Goal: Task Accomplishment & Management: Manage account settings

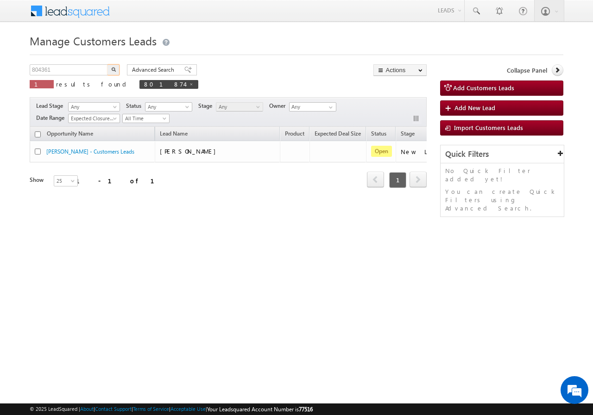
type input "804361"
click at [116, 71] on button "button" at bounding box center [113, 69] width 12 height 11
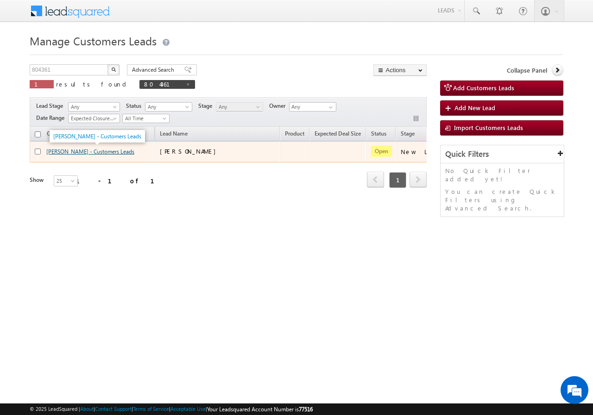
click at [65, 151] on link "MASI PURAN - Customers Leads" at bounding box center [90, 151] width 88 height 7
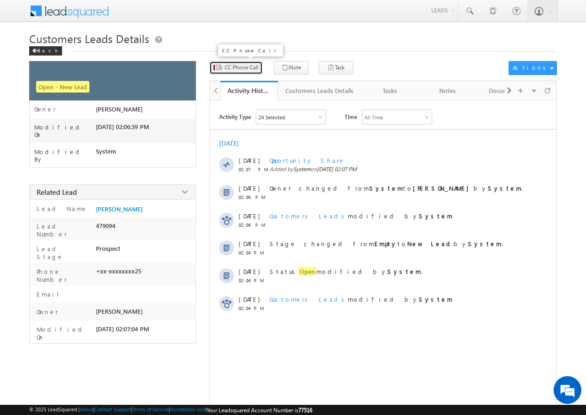
click at [237, 67] on span "CC Phone Call" at bounding box center [242, 67] width 34 height 8
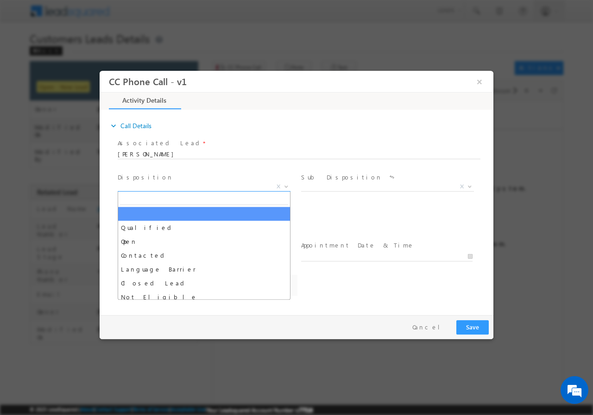
click at [197, 185] on span "X" at bounding box center [204, 186] width 173 height 9
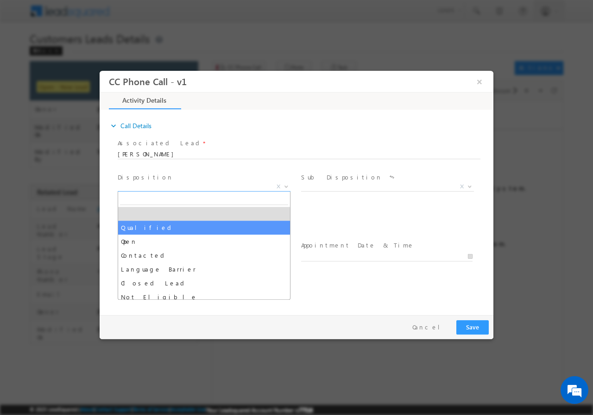
select select "Qualified"
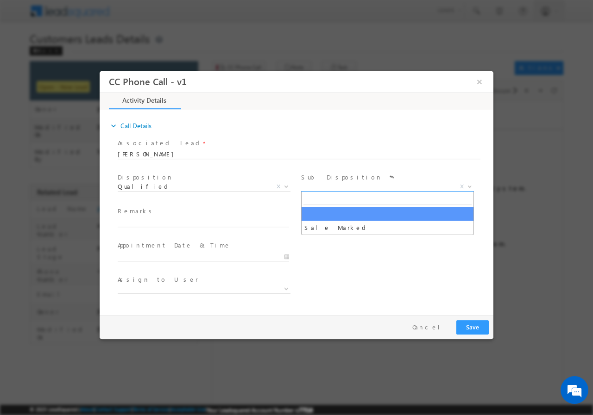
click at [331, 190] on span "X" at bounding box center [387, 186] width 173 height 9
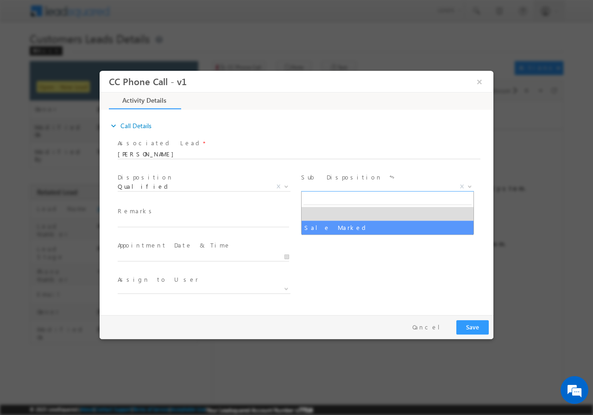
select select "Sale Marked"
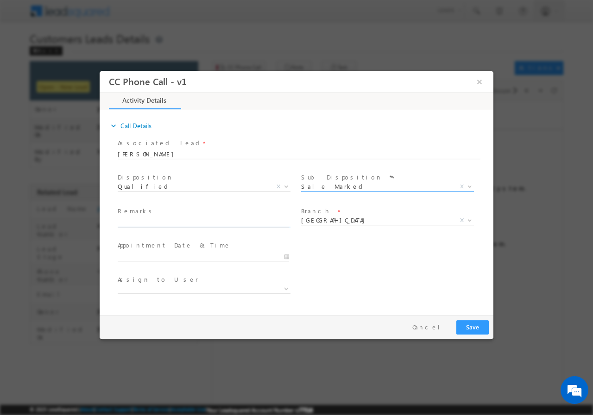
click at [193, 223] on input "text" at bounding box center [203, 222] width 171 height 9
paste input "804361//VB_KnowMore//[PERSON_NAME]//8700908625//FLAT PURCHASE// LOAN REQ-20L// …"
type input "804361//VB_KnowMore//[PERSON_NAME]//8700908625//FLAT PURCHASE// LOAN REQ-20L// …"
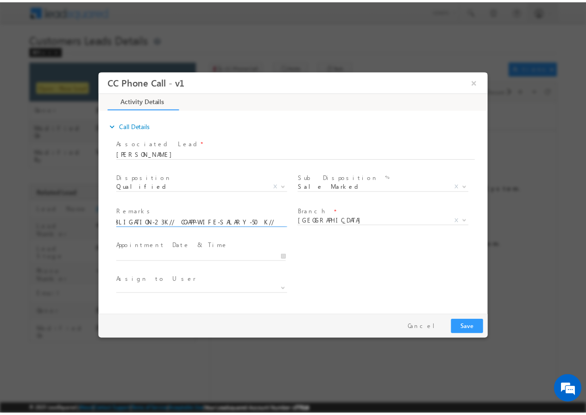
scroll to position [0, 0]
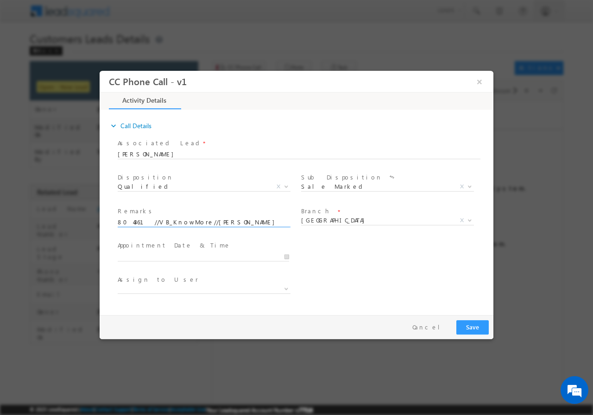
click at [290, 255] on div at bounding box center [208, 255] width 180 height 11
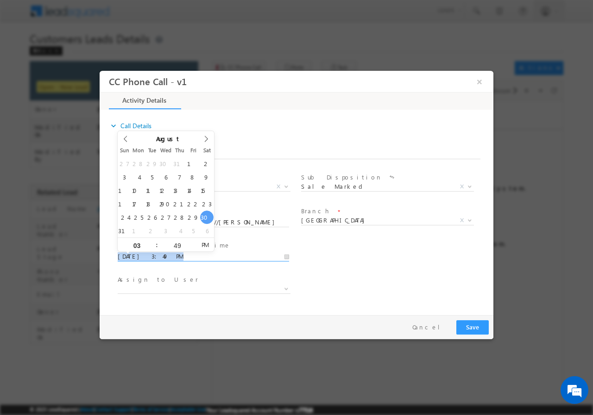
click at [288, 255] on input "[DATE] 3:49 PM" at bounding box center [203, 256] width 171 height 9
type input "[DATE] 3:48 PM"
type input "48"
click at [192, 248] on span at bounding box center [193, 247] width 6 height 7
type input "[DATE] 3:47 PM"
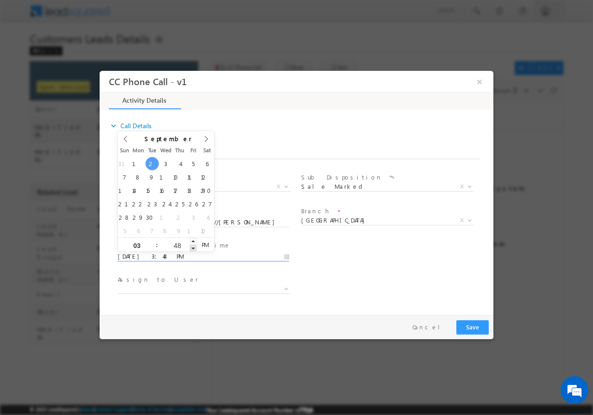
type input "47"
click at [192, 248] on span at bounding box center [193, 247] width 6 height 7
type input "[DATE] 2:47 PM"
type input "02"
click at [154, 248] on span at bounding box center [153, 247] width 6 height 7
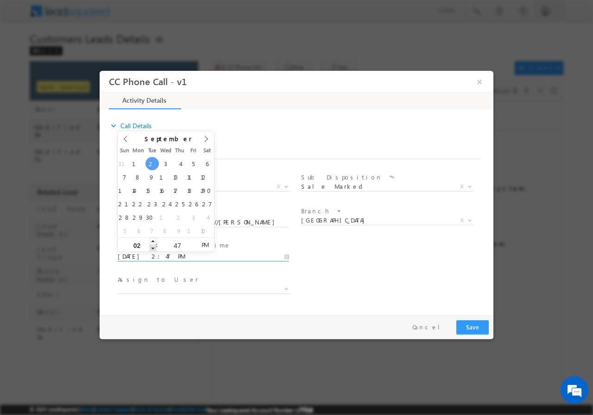
type input "[DATE] 1:47 PM"
type input "01"
click at [154, 248] on span at bounding box center [153, 247] width 6 height 7
type input "[DATE] 12:47 PM"
type input "12"
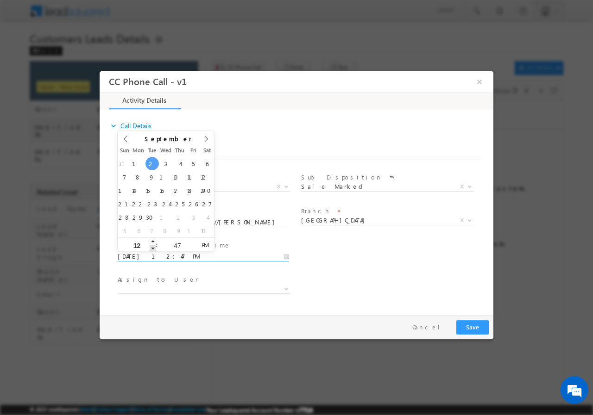
click at [154, 248] on span at bounding box center [153, 247] width 6 height 7
type input "[DATE] 11:47 AM"
type input "11"
click at [154, 248] on span at bounding box center [153, 247] width 6 height 7
type input "[DATE] 10:47 AM"
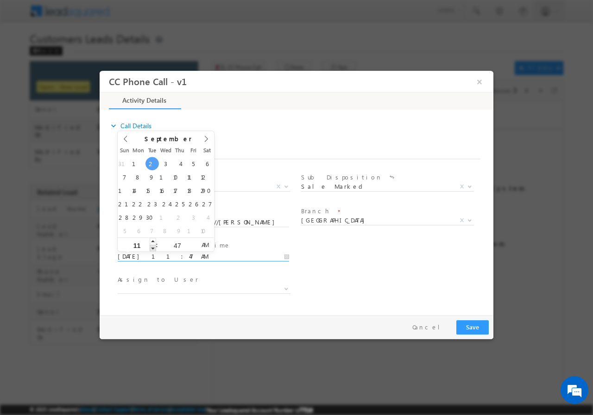
type input "10"
click at [154, 248] on span at bounding box center [153, 247] width 6 height 7
click at [180, 244] on input "47" at bounding box center [177, 245] width 38 height 6
type input "00"
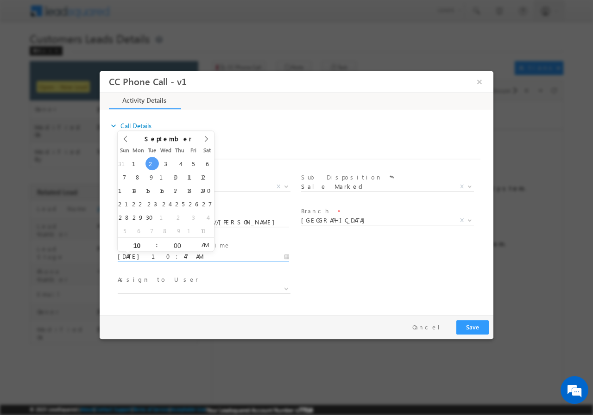
type input "[DATE] 10:00 AM"
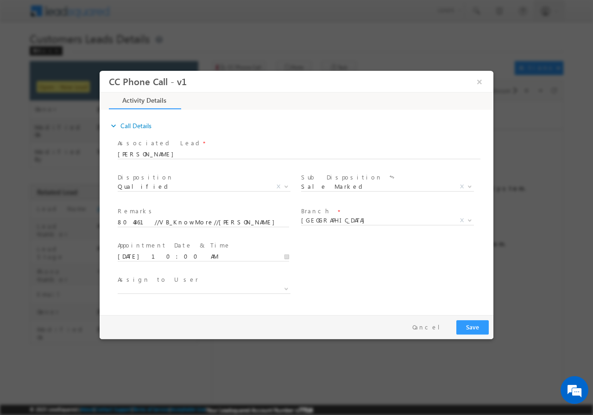
click at [317, 260] on div "User Branch * Appointment Date & Time * [DATE] 10:00 AM" at bounding box center [304, 255] width 377 height 34
click at [277, 288] on span at bounding box center [204, 288] width 173 height 9
paste input "[EMAIL_ADDRESS][DOMAIN_NAME]"
type input "[EMAIL_ADDRESS][DOMAIN_NAME]"
click at [342, 285] on div "Assign to User *" at bounding box center [304, 290] width 377 height 34
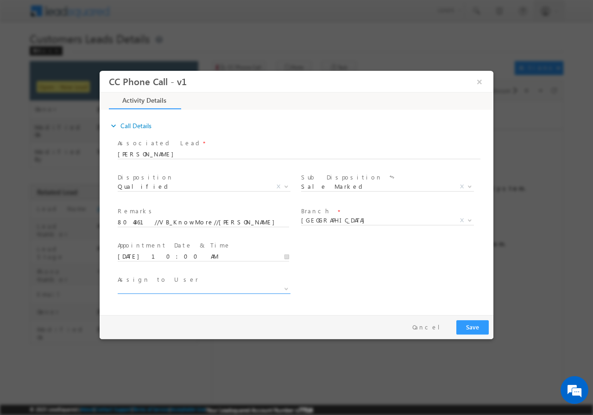
click at [170, 291] on span at bounding box center [204, 288] width 173 height 9
type input "[EMAIL_ADDRESS][DOMAIN_NAME]"
click at [352, 289] on div "Assign to User *" at bounding box center [304, 290] width 377 height 34
click at [287, 285] on span at bounding box center [285, 288] width 9 height 12
click at [367, 266] on div "User Branch * Appointment Date & Time * [DATE] 10:00 AM" at bounding box center [304, 255] width 377 height 34
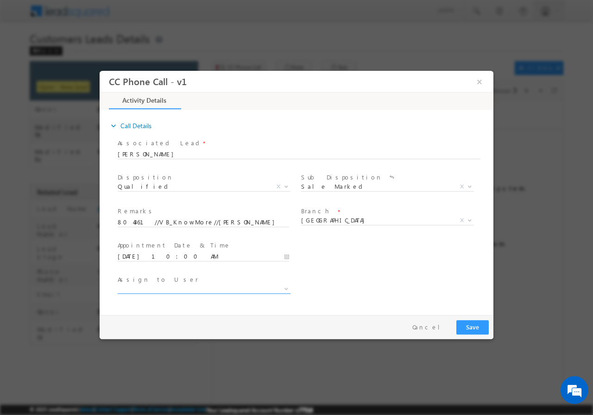
click at [181, 287] on span at bounding box center [204, 288] width 173 height 9
type input "[EMAIL_ADDRESS][DOMAIN_NAME]"
click at [430, 291] on div "Assign to User *" at bounding box center [304, 290] width 377 height 34
click at [253, 290] on span at bounding box center [204, 288] width 173 height 9
type input "[EMAIL_ADDRESS][DOMAIN_NAME]"
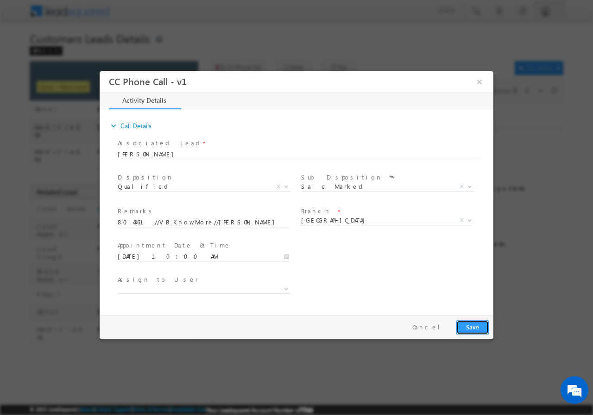
click at [473, 326] on button "Save" at bounding box center [472, 327] width 32 height 14
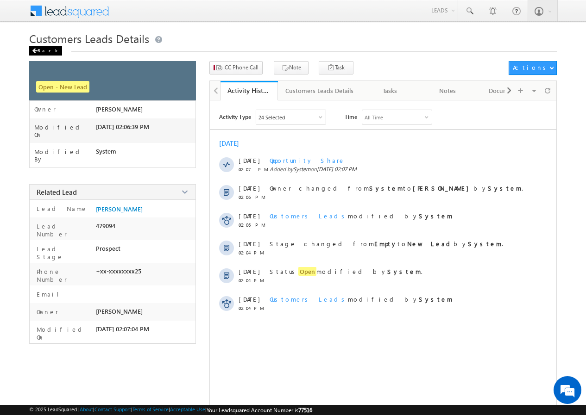
click at [41, 52] on div "Back" at bounding box center [45, 50] width 33 height 9
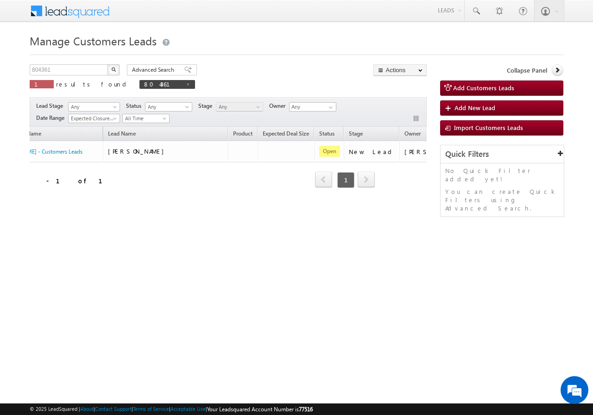
scroll to position [0, 87]
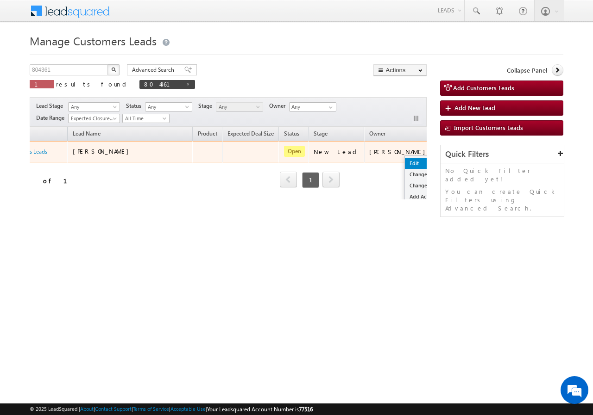
click at [405, 160] on link "Edit" at bounding box center [428, 163] width 46 height 11
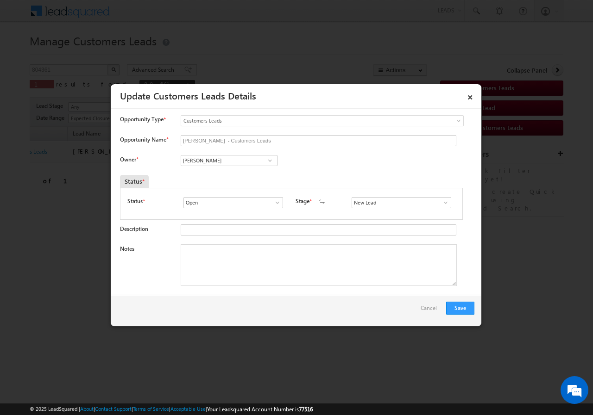
scroll to position [0, 0]
click at [216, 167] on div "Vikas Halwai Vikas Halwai Vikas Halwai" at bounding box center [237, 161] width 112 height 13
click at [210, 163] on input "[PERSON_NAME]" at bounding box center [229, 160] width 97 height 11
paste input "[EMAIL_ADDRESS][DOMAIN_NAME]"
click at [216, 176] on span "[EMAIL_ADDRESS][DOMAIN_NAME]" at bounding box center [225, 178] width 83 height 7
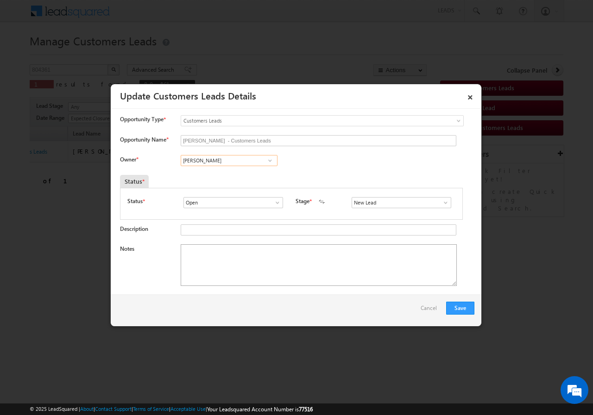
type input "Rana Sangram Singh"
click at [228, 254] on textarea "Notes" at bounding box center [319, 265] width 276 height 42
paste textarea "[EMAIL_ADDRESS][DOMAIN_NAME]"
click at [213, 256] on textarea "[EMAIL_ADDRESS][DOMAIN_NAME]" at bounding box center [319, 265] width 276 height 42
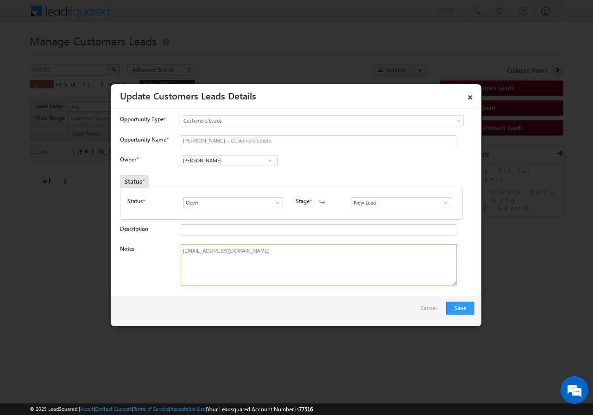
click at [213, 256] on textarea "[EMAIL_ADDRESS][DOMAIN_NAME]" at bounding box center [319, 265] width 276 height 42
paste textarea "804361//VB_KnowMore//MASI PURAN//8700908625//FLAT PURCHASE// LOAN REQ-20L// SAL…"
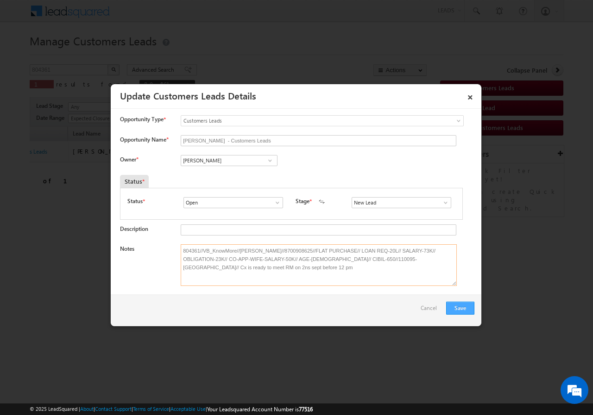
type textarea "804361//VB_KnowMore//MASI PURAN//8700908625//FLAT PURCHASE// LOAN REQ-20L// SAL…"
click at [460, 309] on button "Save" at bounding box center [460, 308] width 28 height 13
